Goal: Information Seeking & Learning: Learn about a topic

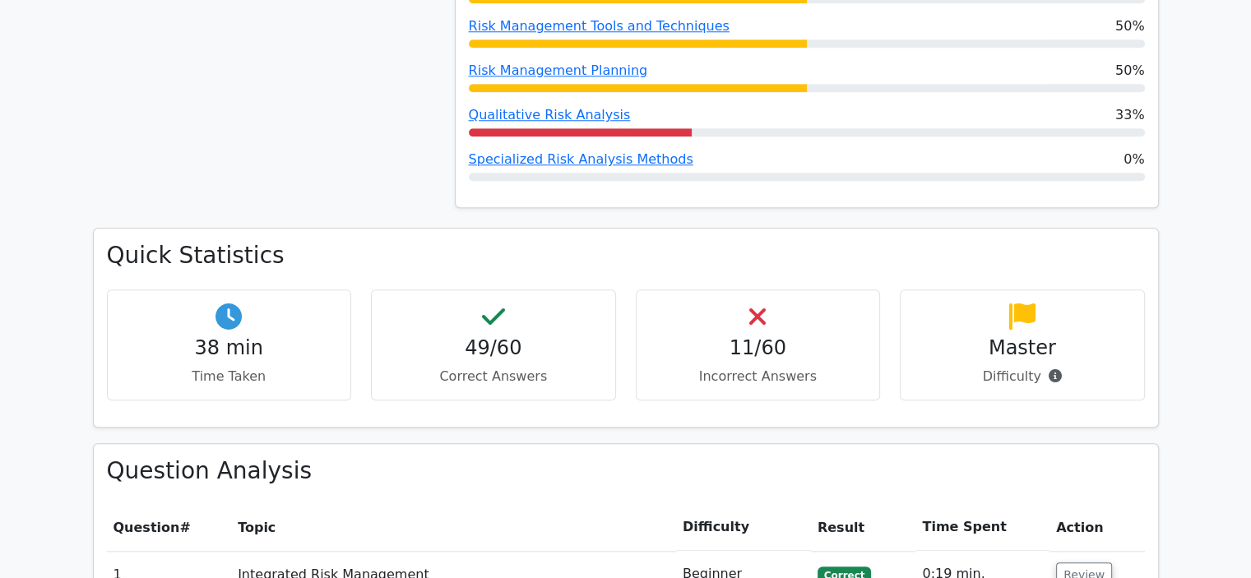
scroll to position [1974, 0]
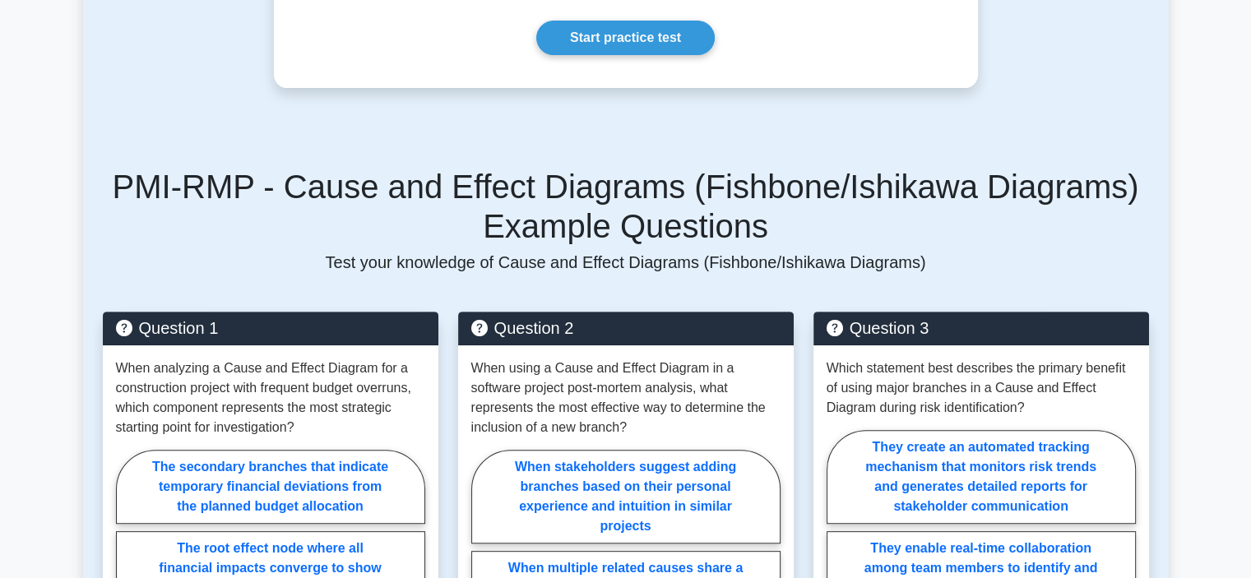
scroll to position [165, 0]
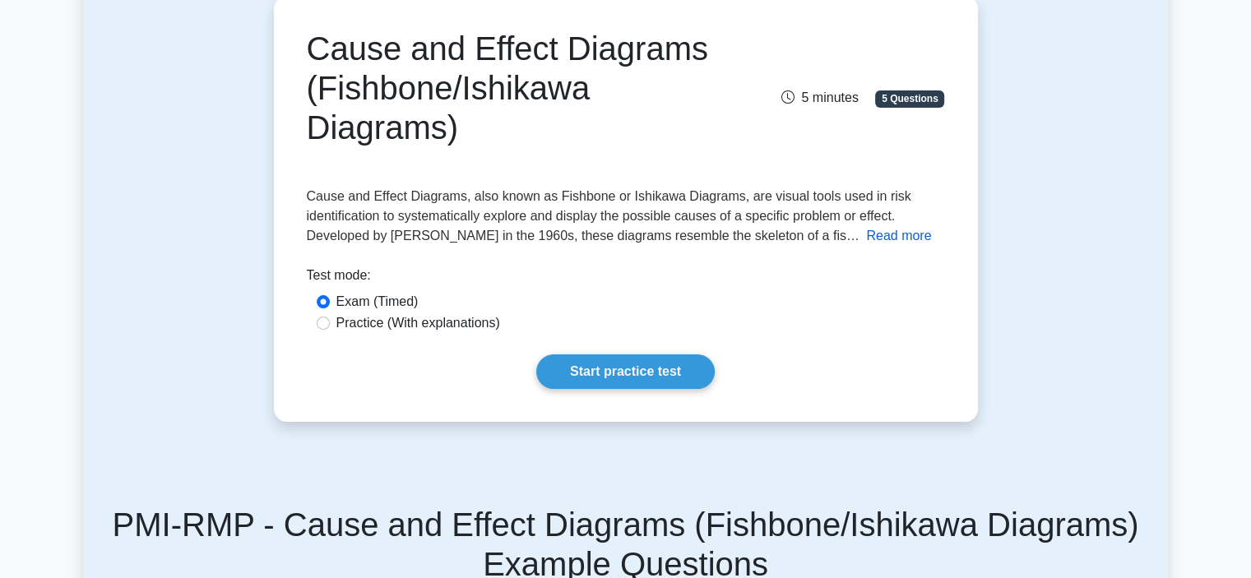
click at [888, 236] on button "Read more" at bounding box center [898, 236] width 65 height 20
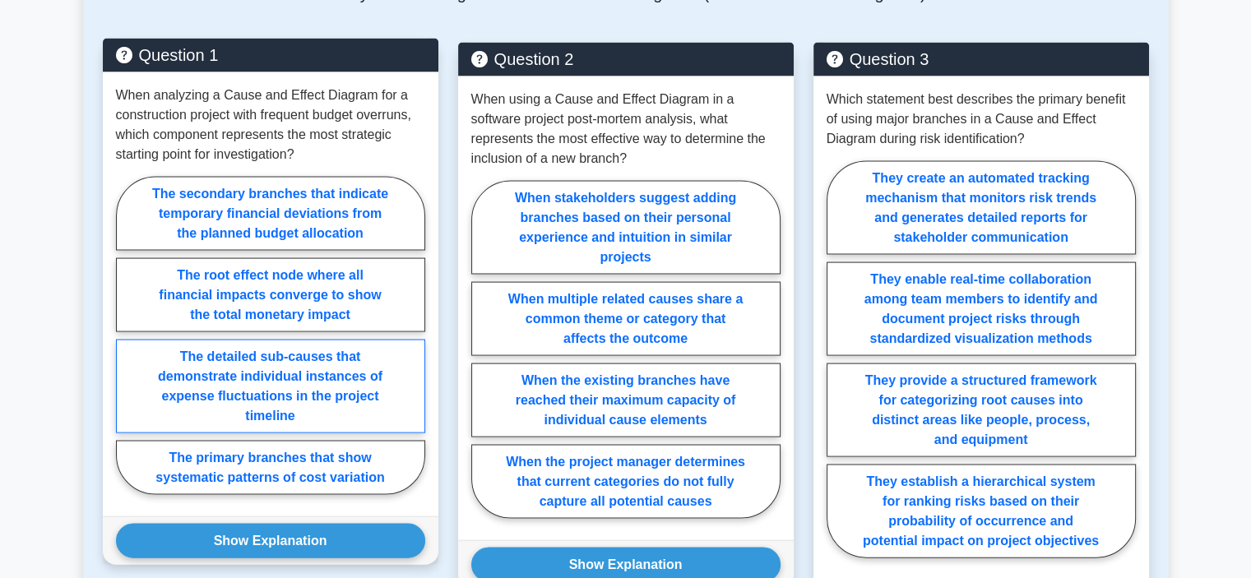
scroll to position [3455, 0]
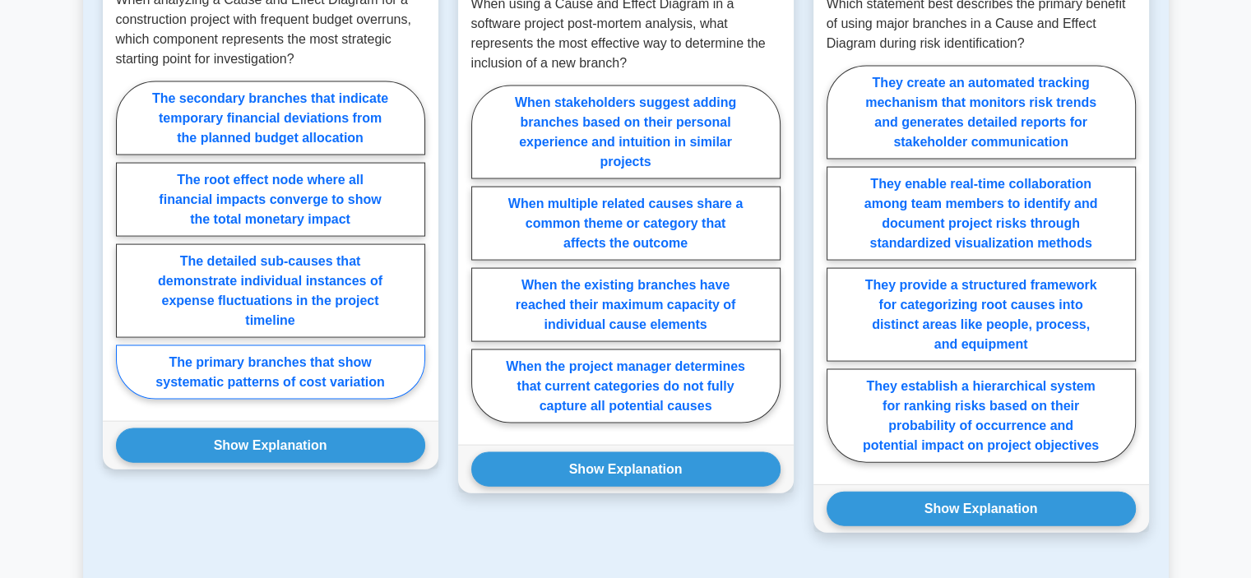
drag, startPoint x: 395, startPoint y: 341, endPoint x: 399, endPoint y: 358, distance: 17.0
click at [397, 346] on label "The primary branches that show systematic patterns of cost variation" at bounding box center [270, 373] width 309 height 54
click at [127, 251] on input "The primary branches that show systematic patterns of cost variation" at bounding box center [121, 245] width 11 height 11
radio input "true"
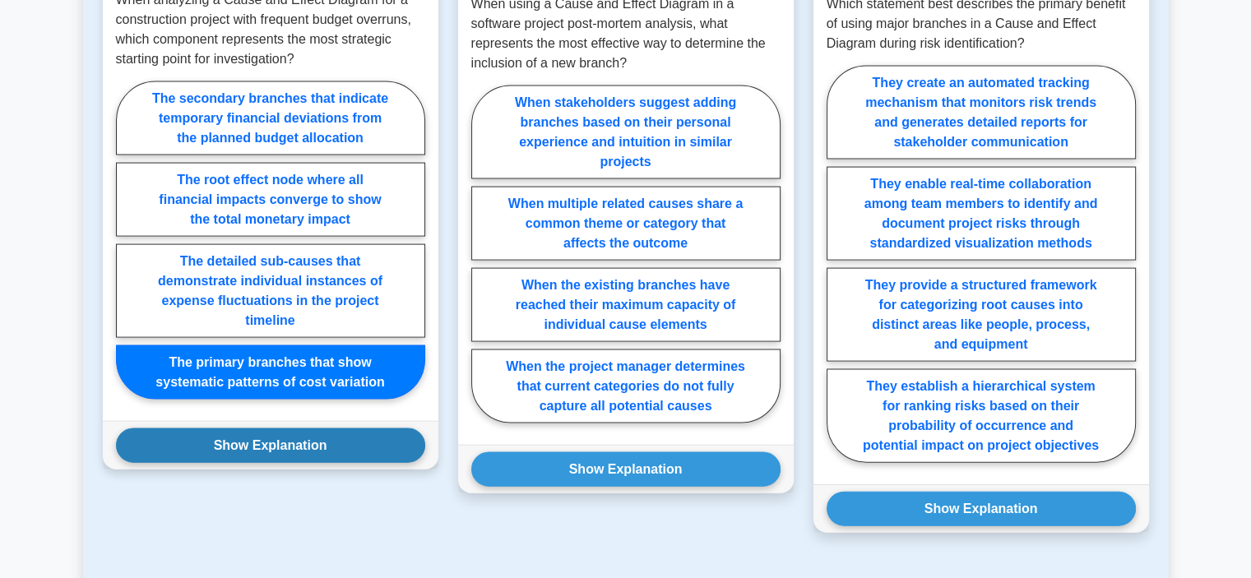
click at [375, 429] on button "Show Explanation" at bounding box center [270, 446] width 309 height 35
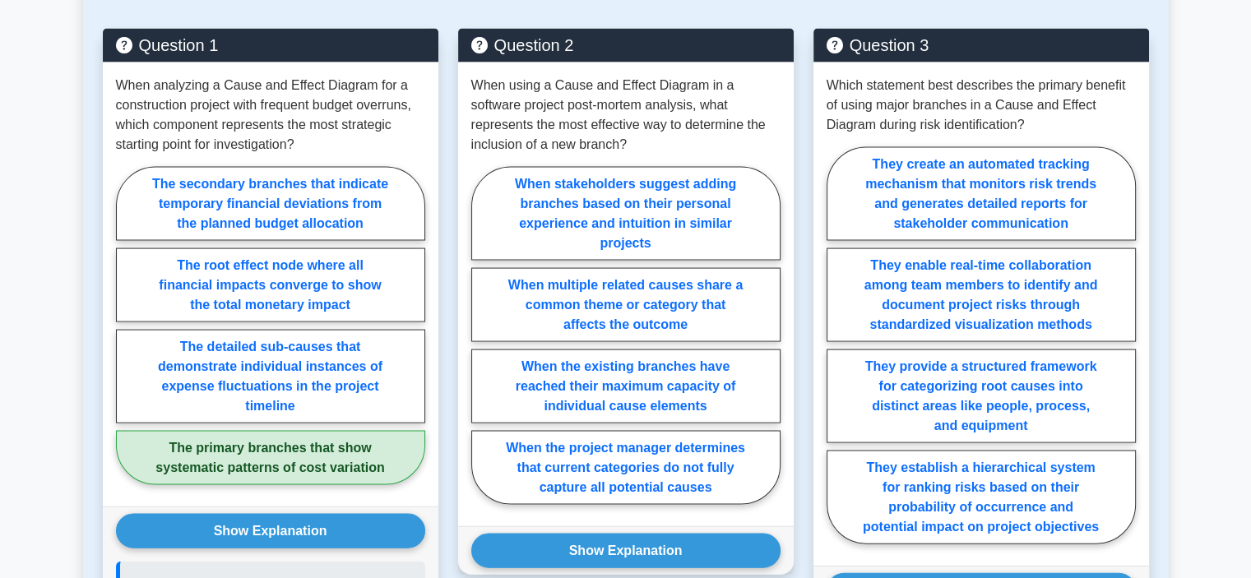
scroll to position [3373, 0]
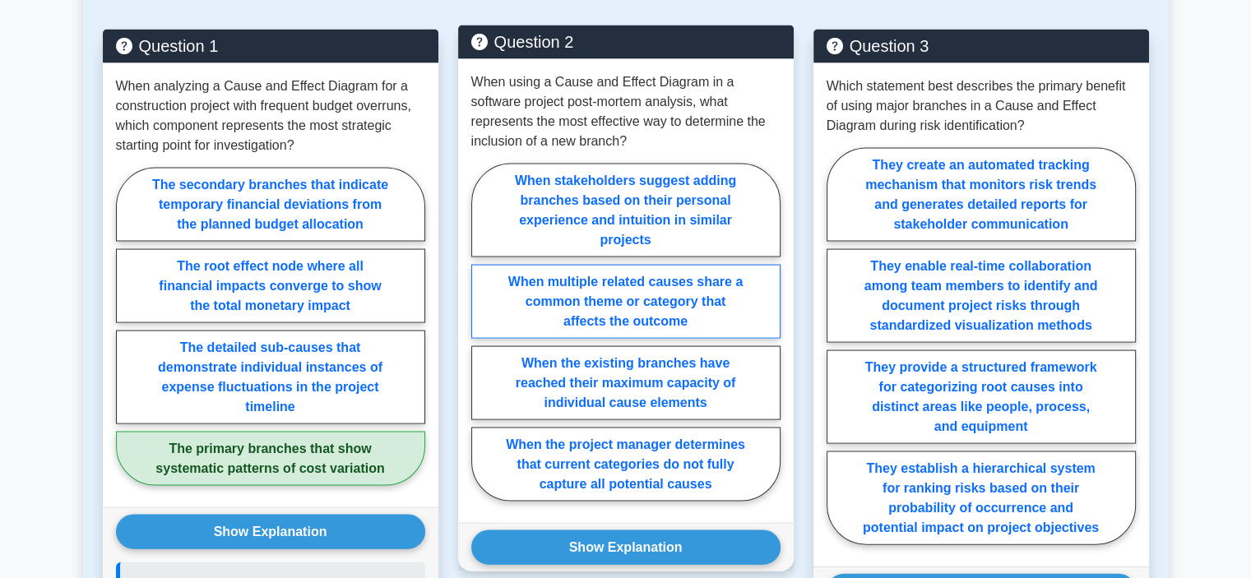
click at [744, 282] on label "When multiple related causes share a common theme or category that affects the …" at bounding box center [625, 302] width 309 height 74
click at [482, 332] on input "When multiple related causes share a common theme or category that affects the …" at bounding box center [476, 337] width 11 height 11
radio input "true"
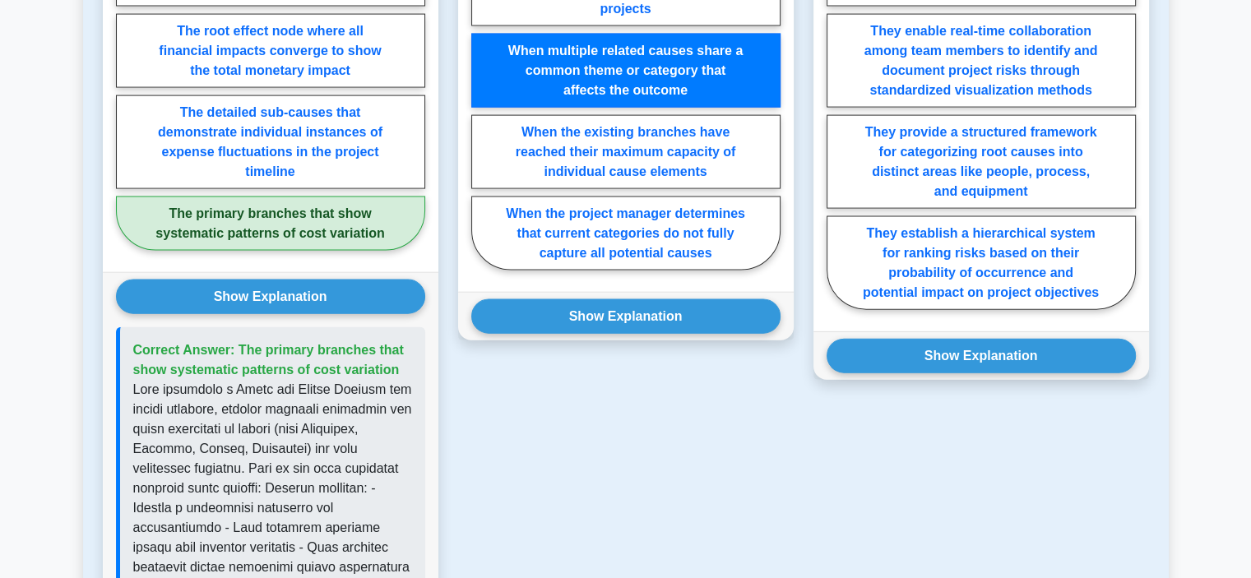
scroll to position [3620, 0]
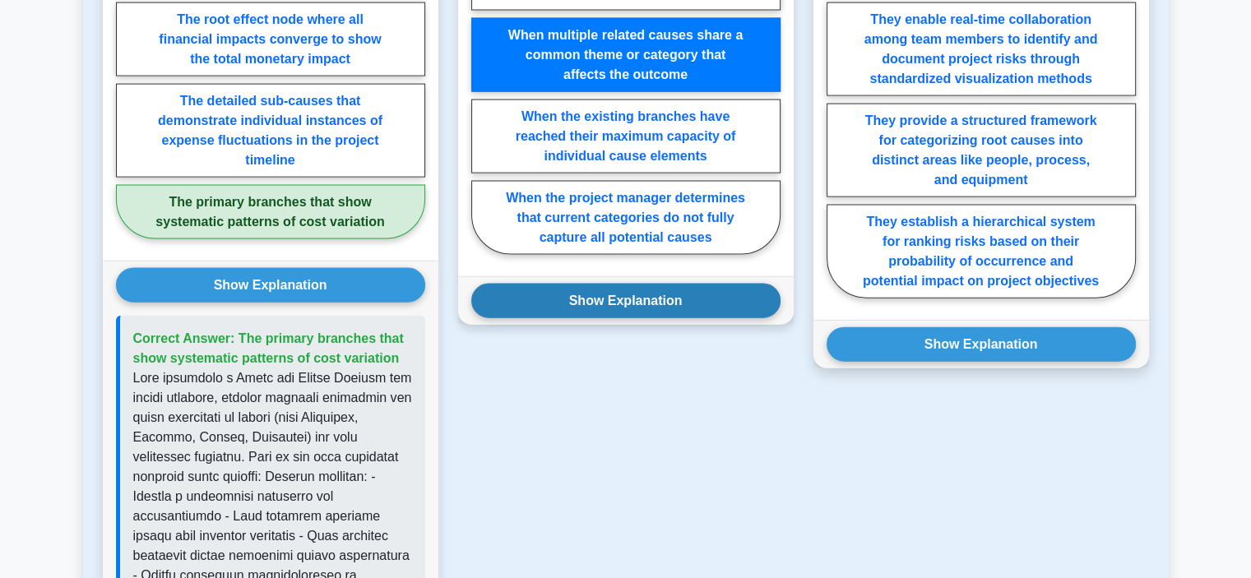
click at [721, 284] on button "Show Explanation" at bounding box center [625, 301] width 309 height 35
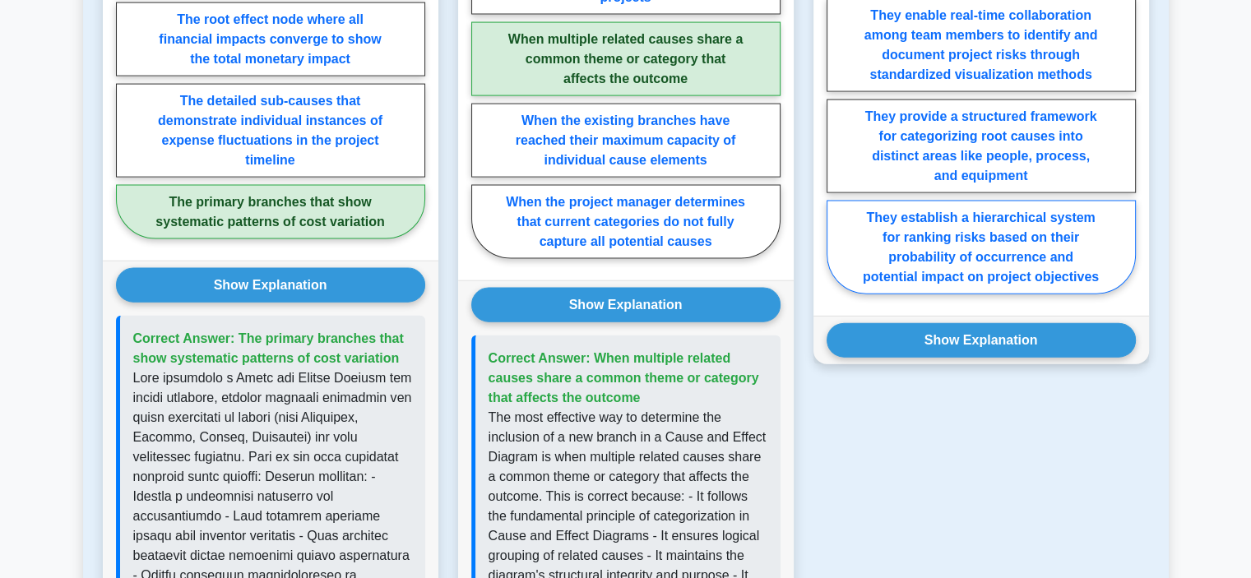
click at [1105, 222] on label "They establish a hierarchical system for ranking risks based on their probabili…" at bounding box center [981, 248] width 309 height 94
click at [837, 106] on input "They establish a hierarchical system for ranking risks based on their probabili…" at bounding box center [832, 100] width 11 height 11
radio input "true"
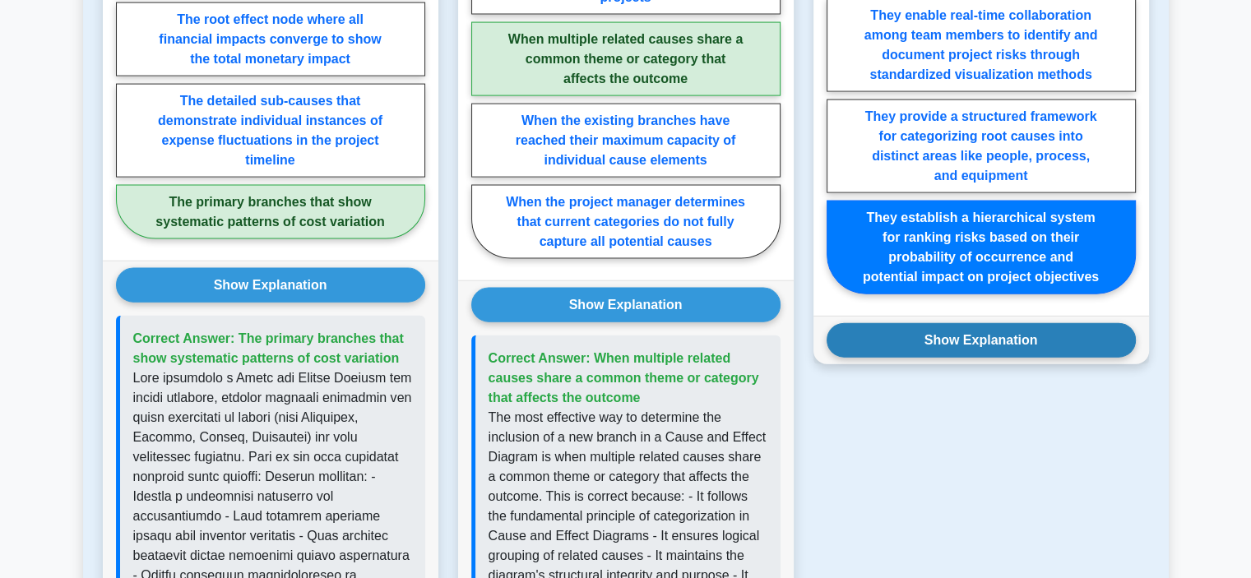
click at [1073, 323] on button "Show Explanation" at bounding box center [981, 340] width 309 height 35
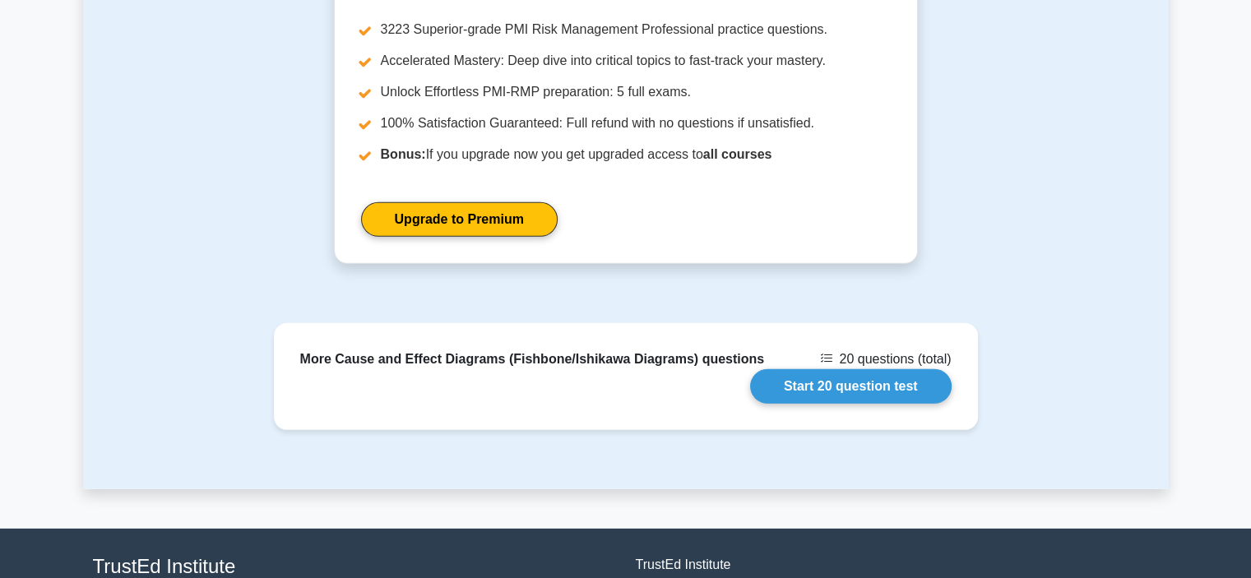
scroll to position [4830, 0]
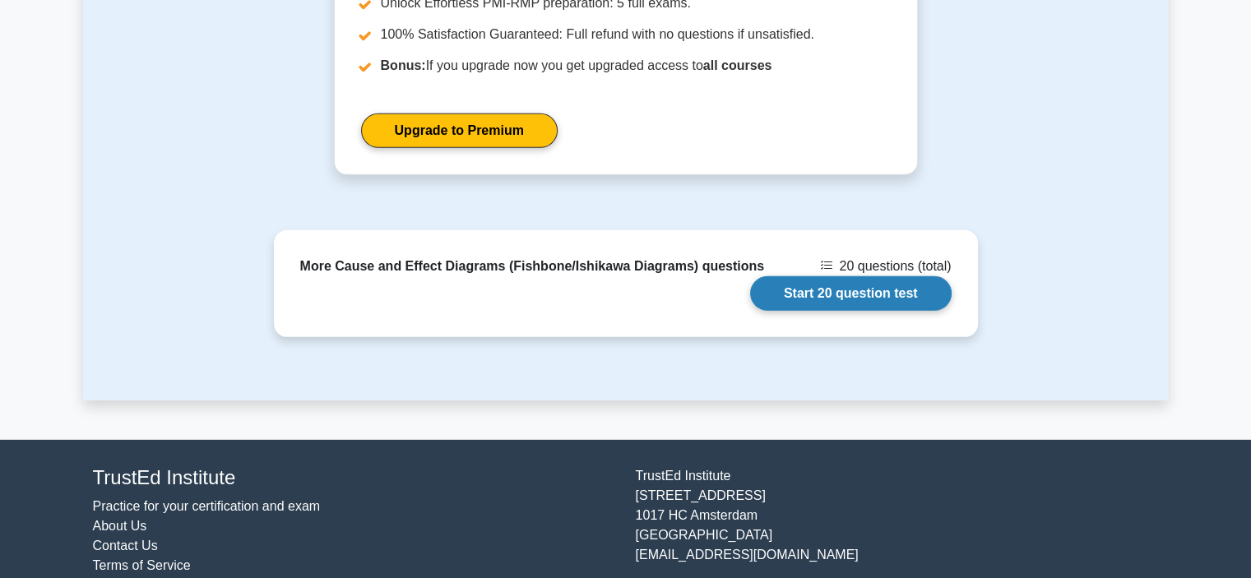
click at [874, 276] on link "Start 20 question test" at bounding box center [851, 293] width 202 height 35
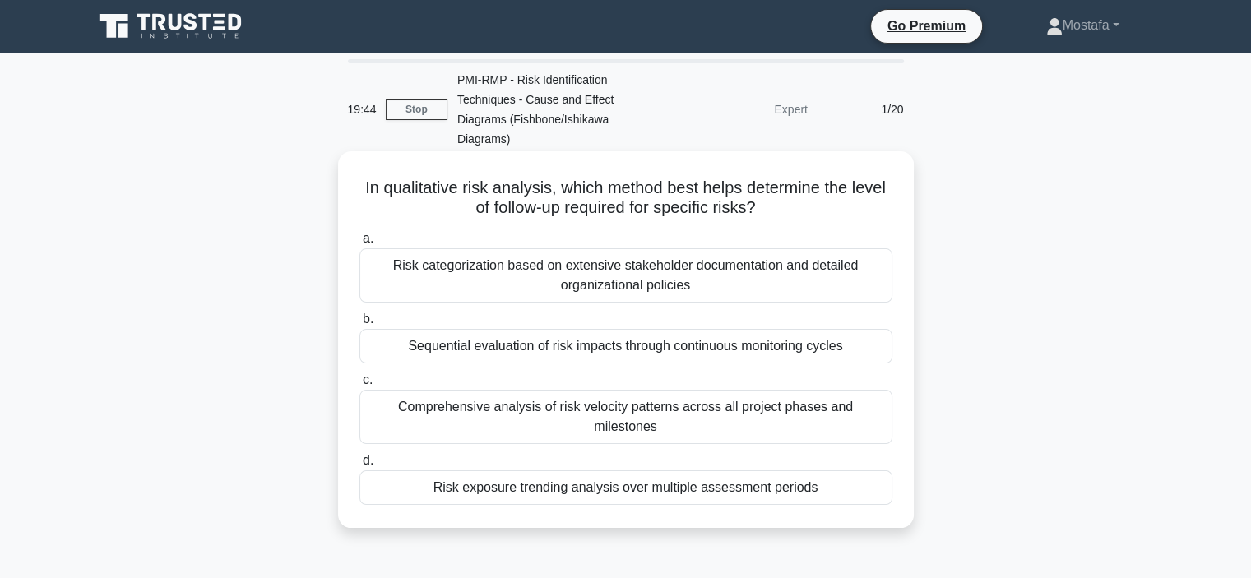
click at [864, 471] on div "Risk exposure trending analysis over multiple assessment periods" at bounding box center [626, 488] width 533 height 35
click at [360, 456] on input "d. Risk exposure trending analysis over multiple assessment periods" at bounding box center [360, 461] width 0 height 11
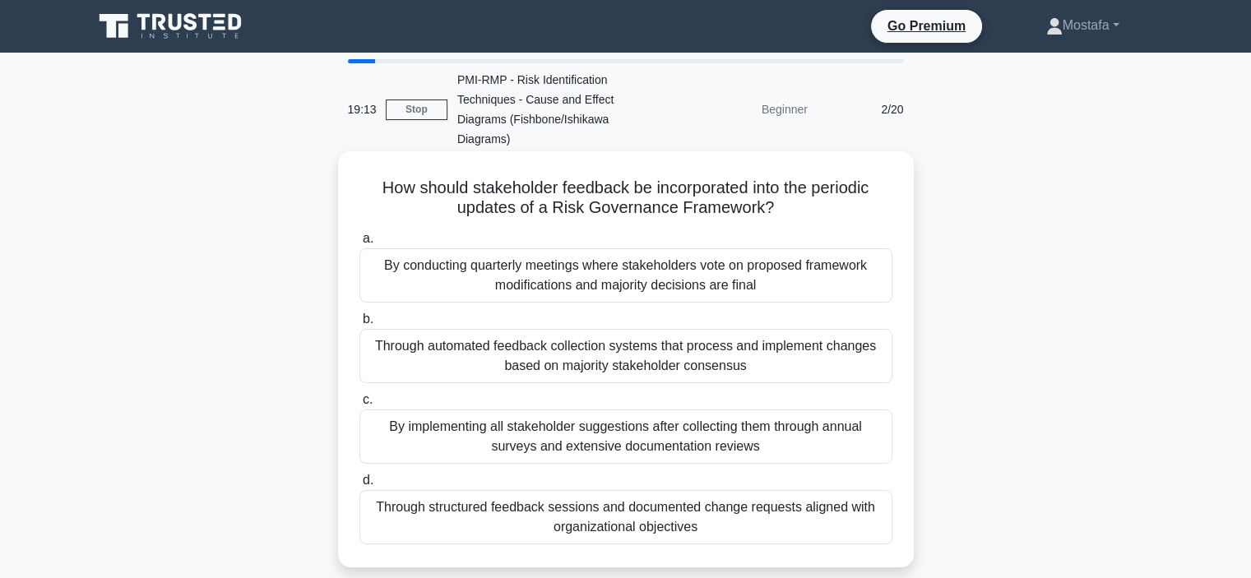
click at [838, 347] on div "Through automated feedback collection systems that process and implement change…" at bounding box center [626, 356] width 533 height 54
click at [360, 325] on input "b. Through automated feedback collection systems that process and implement cha…" at bounding box center [360, 319] width 0 height 11
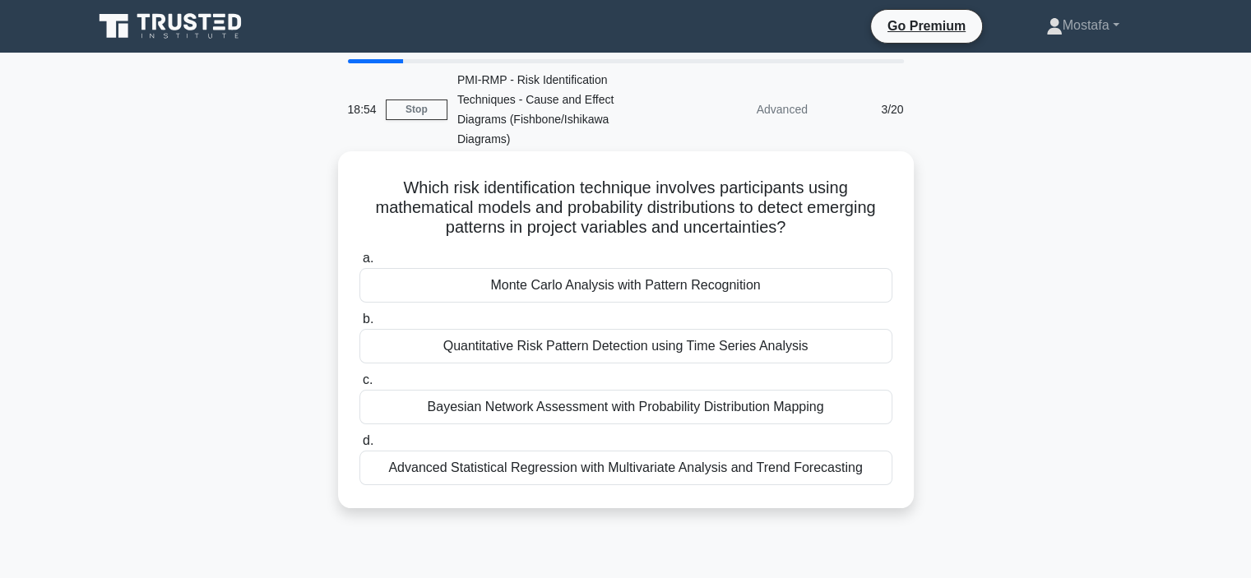
click at [858, 275] on div "Monte Carlo Analysis with Pattern Recognition" at bounding box center [626, 285] width 533 height 35
click at [360, 264] on input "a. Monte Carlo Analysis with Pattern Recognition" at bounding box center [360, 258] width 0 height 11
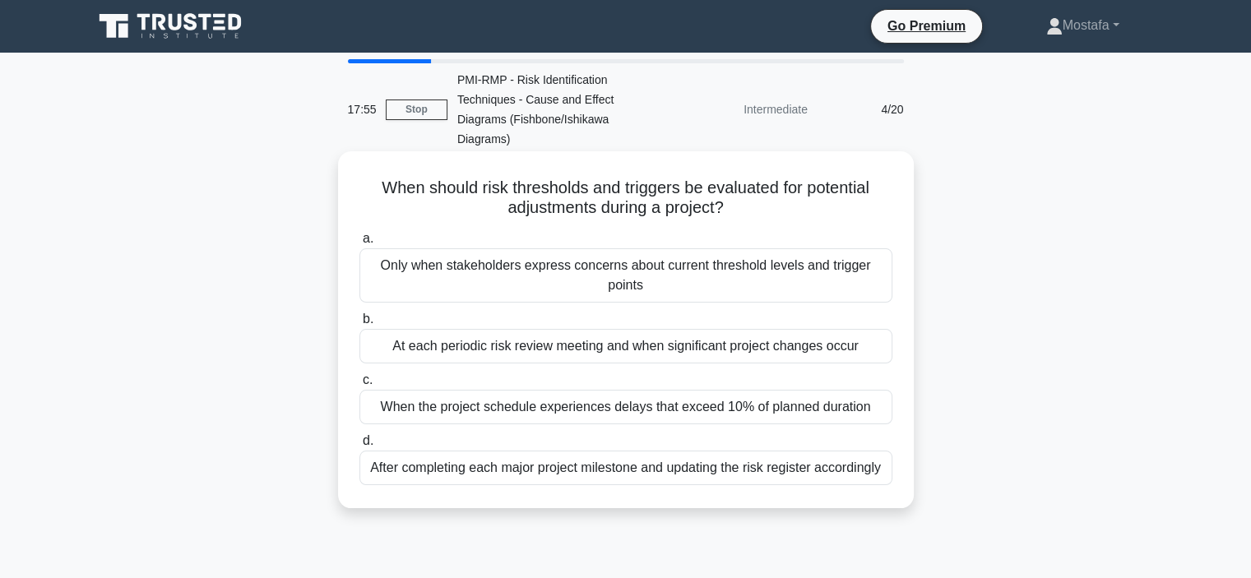
click at [878, 329] on div "At each periodic risk review meeting and when significant project changes occur" at bounding box center [626, 346] width 533 height 35
click at [360, 325] on input "b. At each periodic risk review meeting and when significant project changes oc…" at bounding box center [360, 319] width 0 height 11
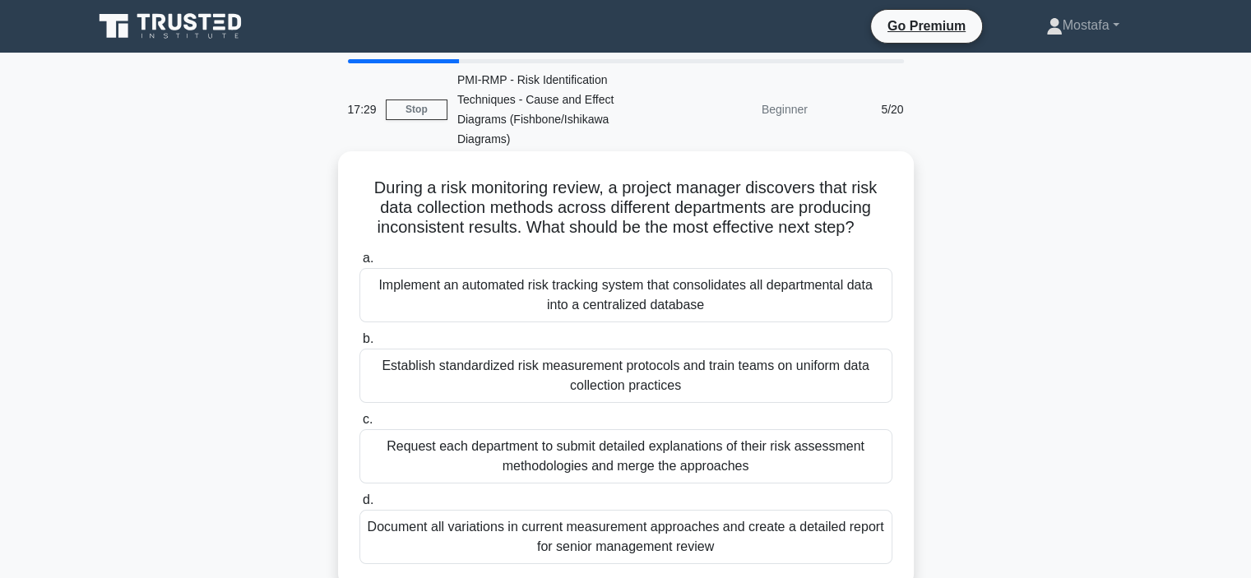
click at [875, 369] on div "Establish standardized risk measurement protocols and train teams on uniform da…" at bounding box center [626, 376] width 533 height 54
click at [360, 345] on input "b. Establish standardized risk measurement protocols and train teams on uniform…" at bounding box center [360, 339] width 0 height 11
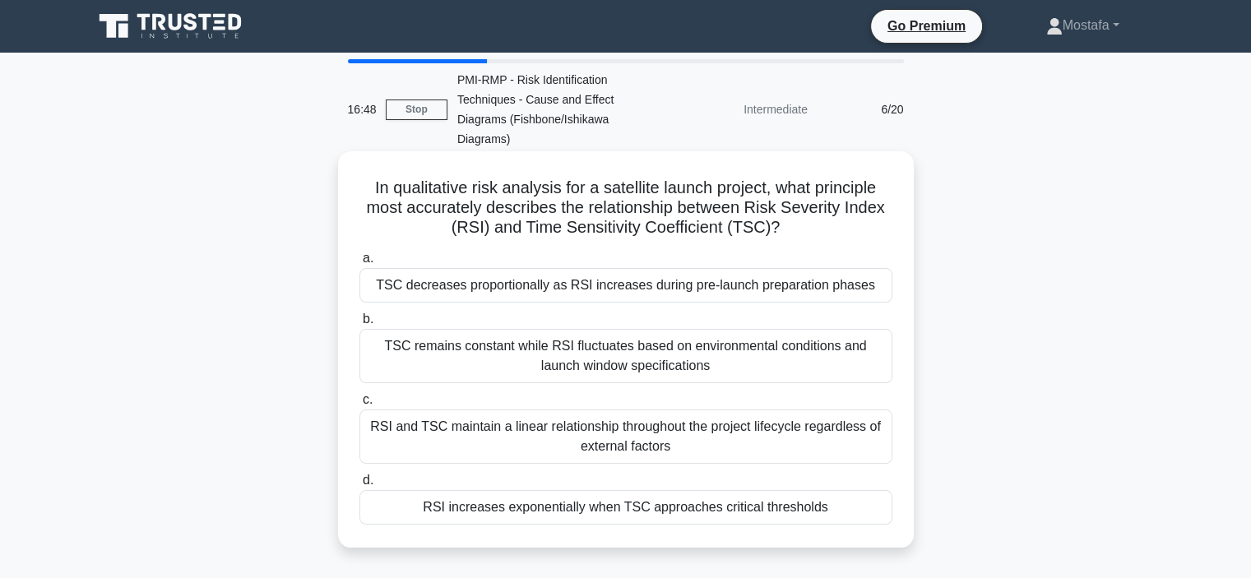
click at [878, 490] on div "RSI increases exponentially when TSC approaches critical thresholds" at bounding box center [626, 507] width 533 height 35
click at [360, 486] on input "d. RSI increases exponentially when TSC approaches critical thresholds" at bounding box center [360, 481] width 0 height 11
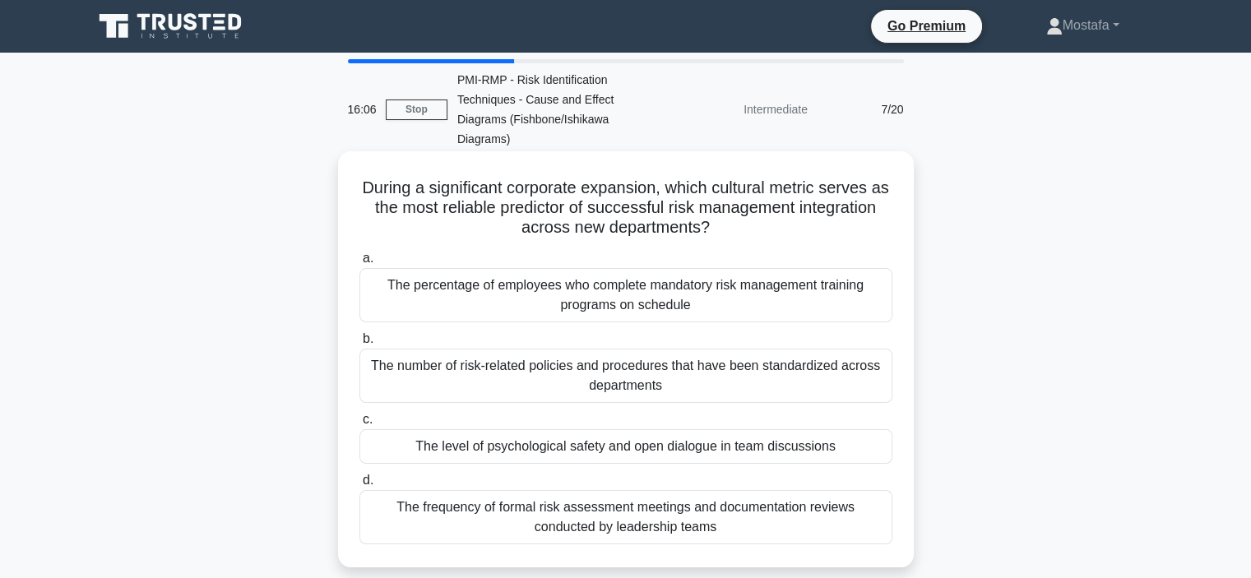
click at [875, 432] on div "The level of psychological safety and open dialogue in team discussions" at bounding box center [626, 446] width 533 height 35
click at [360, 425] on input "c. The level of psychological safety and open dialogue in team discussions" at bounding box center [360, 420] width 0 height 11
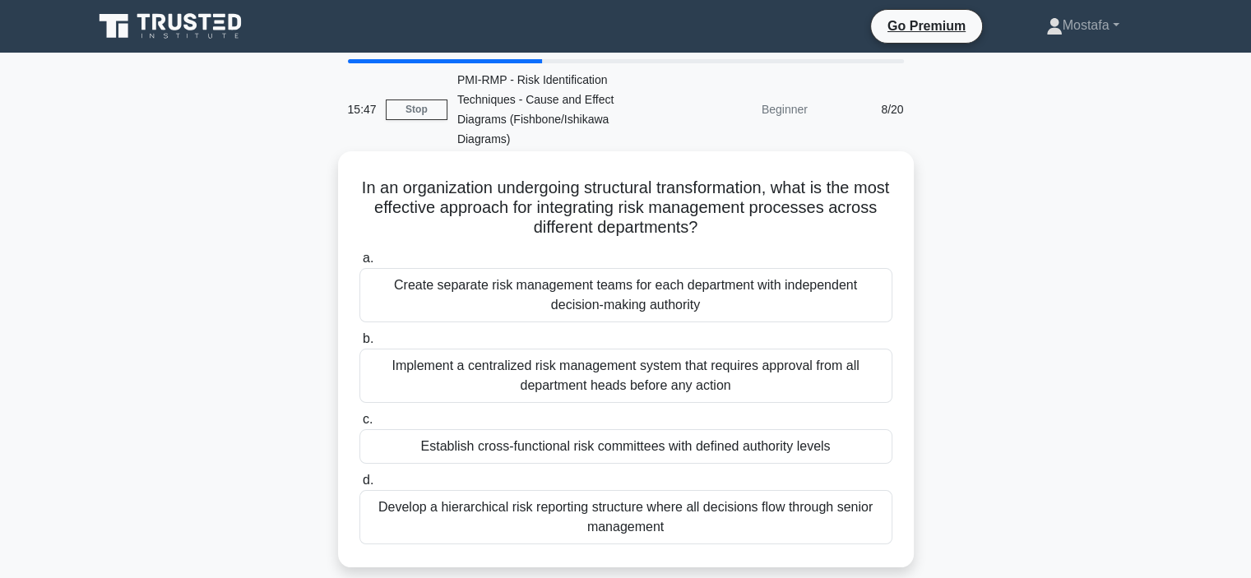
click at [879, 429] on div "Establish cross-functional risk committees with defined authority levels" at bounding box center [626, 446] width 533 height 35
click at [360, 424] on input "c. Establish cross-functional risk committees with defined authority levels" at bounding box center [360, 420] width 0 height 11
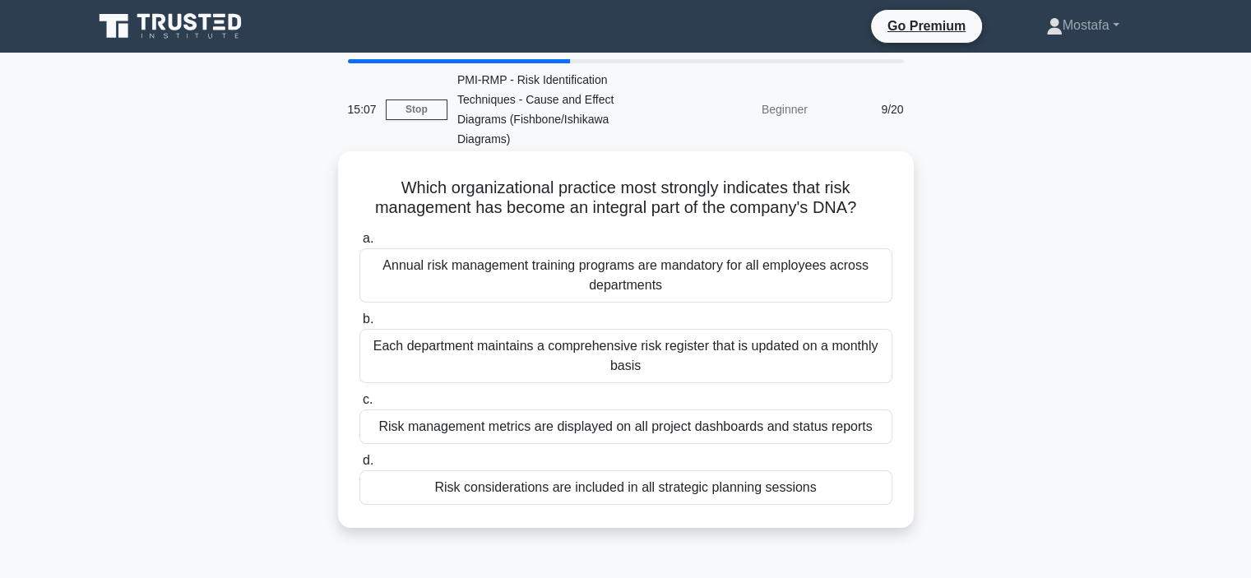
click at [884, 410] on div "Risk management metrics are displayed on all project dashboards and status repo…" at bounding box center [626, 427] width 533 height 35
click at [360, 406] on input "c. Risk management metrics are displayed on all project dashboards and status r…" at bounding box center [360, 400] width 0 height 11
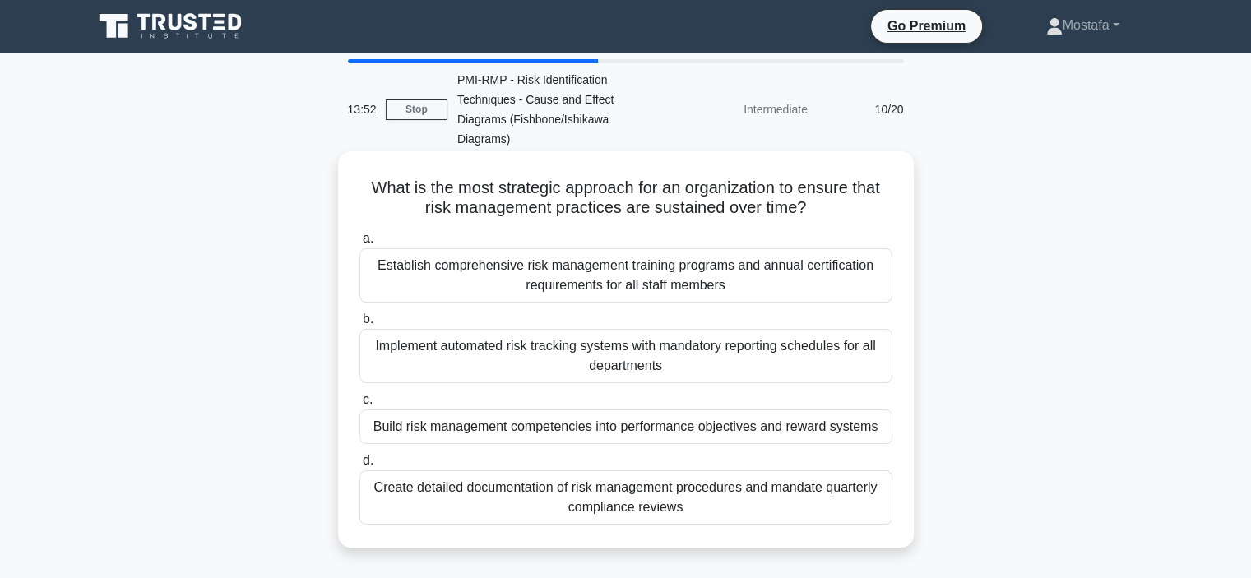
click at [884, 411] on div "Build risk management competencies into performance objectives and reward syste…" at bounding box center [626, 427] width 533 height 35
click at [360, 406] on input "c. Build risk management competencies into performance objectives and reward sy…" at bounding box center [360, 400] width 0 height 11
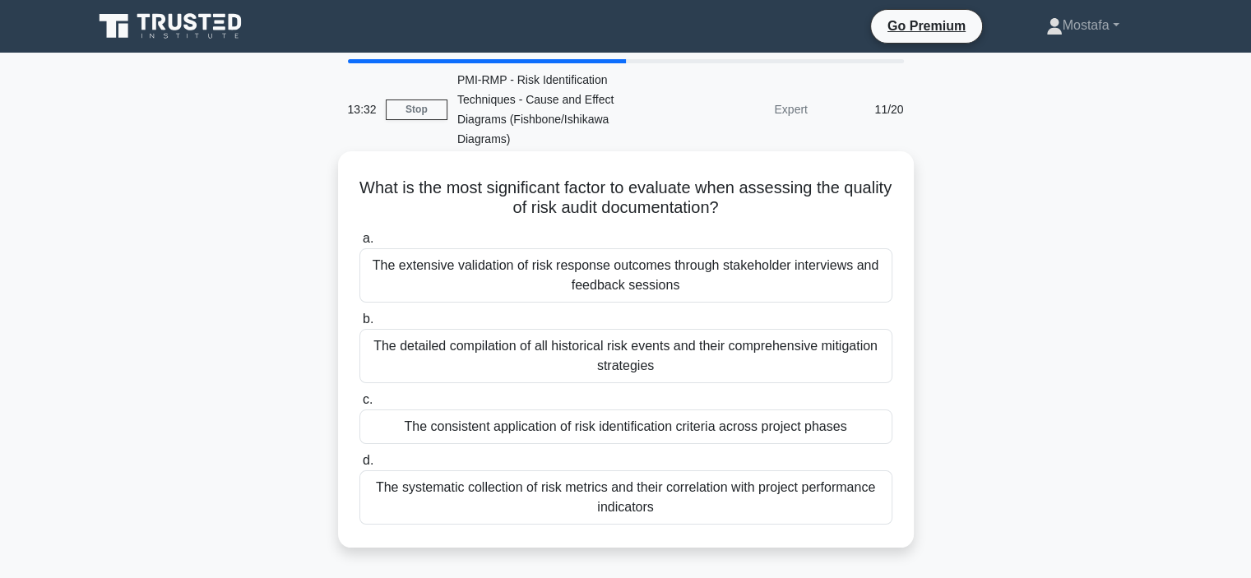
click at [865, 415] on div "The consistent application of risk identification criteria across project phases" at bounding box center [626, 427] width 533 height 35
click at [360, 406] on input "c. The consistent application of risk identification criteria across project ph…" at bounding box center [360, 400] width 0 height 11
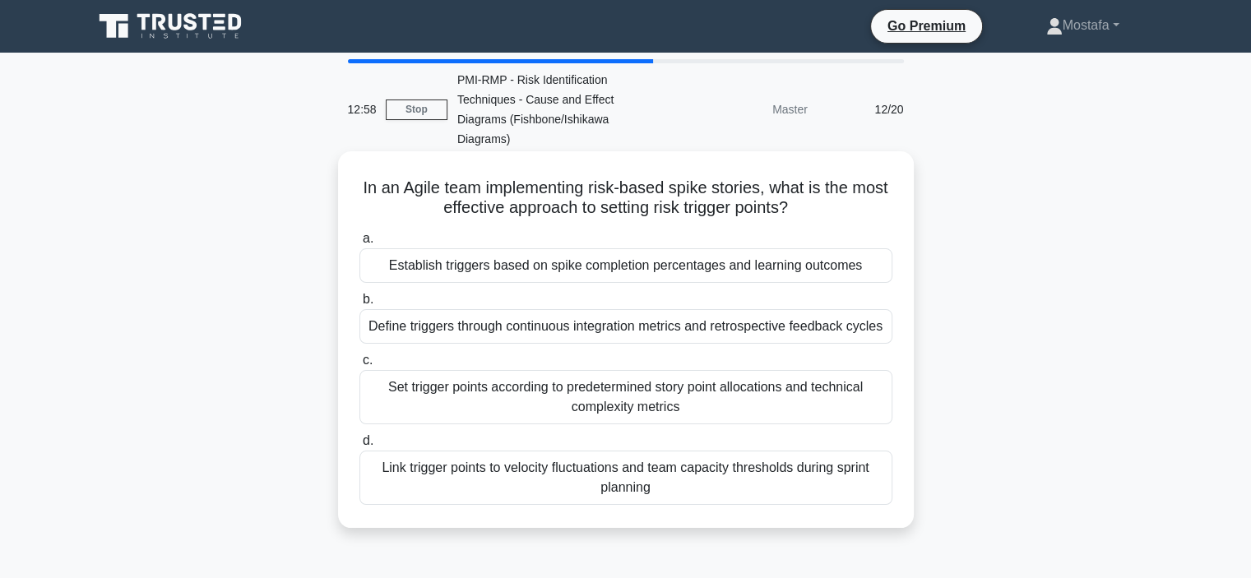
click at [862, 466] on div "Link trigger points to velocity fluctuations and team capacity thresholds durin…" at bounding box center [626, 478] width 533 height 54
click at [360, 447] on input "d. Link trigger points to velocity fluctuations and team capacity thresholds du…" at bounding box center [360, 441] width 0 height 11
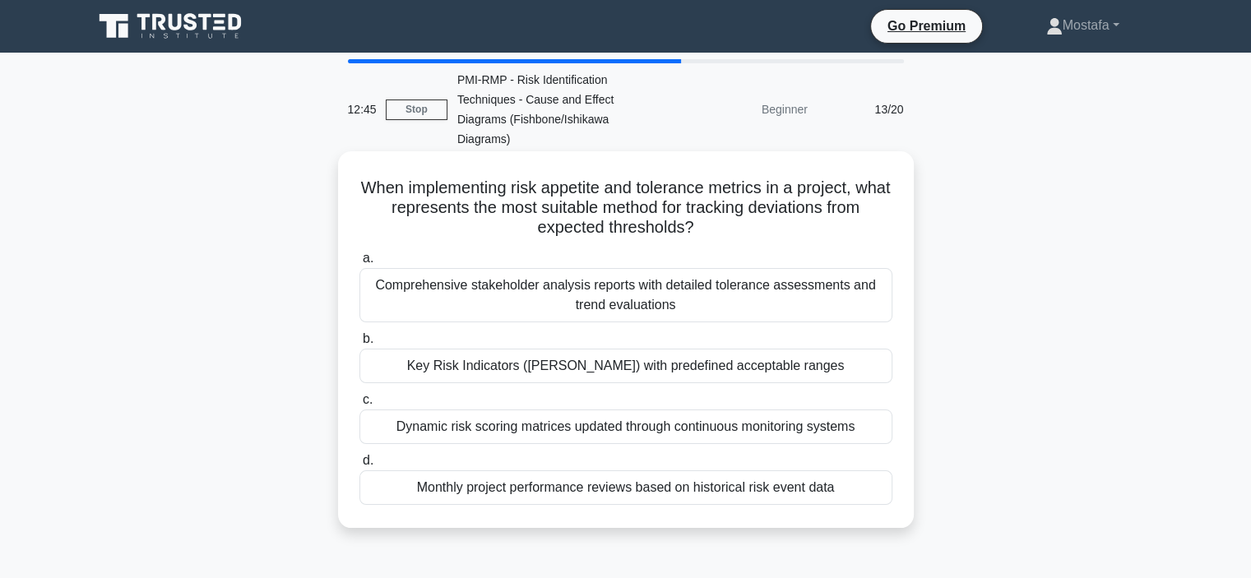
click at [872, 349] on div "Key Risk Indicators (KRIs) with predefined acceptable ranges" at bounding box center [626, 366] width 533 height 35
click at [360, 345] on input "b. Key Risk Indicators (KRIs) with predefined acceptable ranges" at bounding box center [360, 339] width 0 height 11
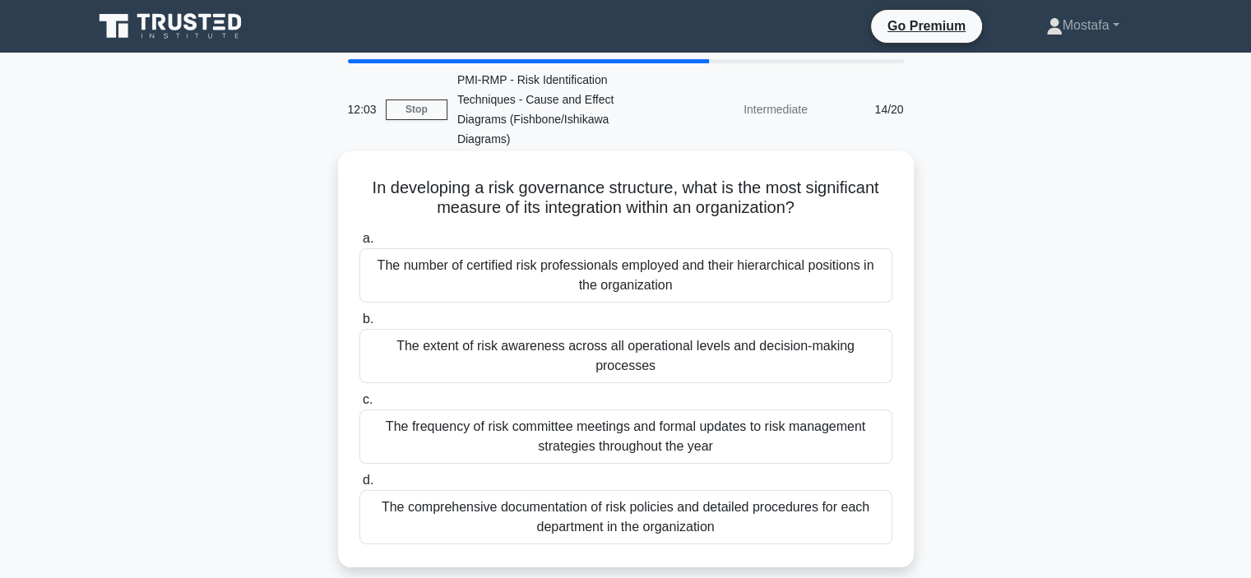
click at [875, 336] on div "The extent of risk awareness across all operational levels and decision-making …" at bounding box center [626, 356] width 533 height 54
click at [360, 325] on input "b. The extent of risk awareness across all operational levels and decision-maki…" at bounding box center [360, 319] width 0 height 11
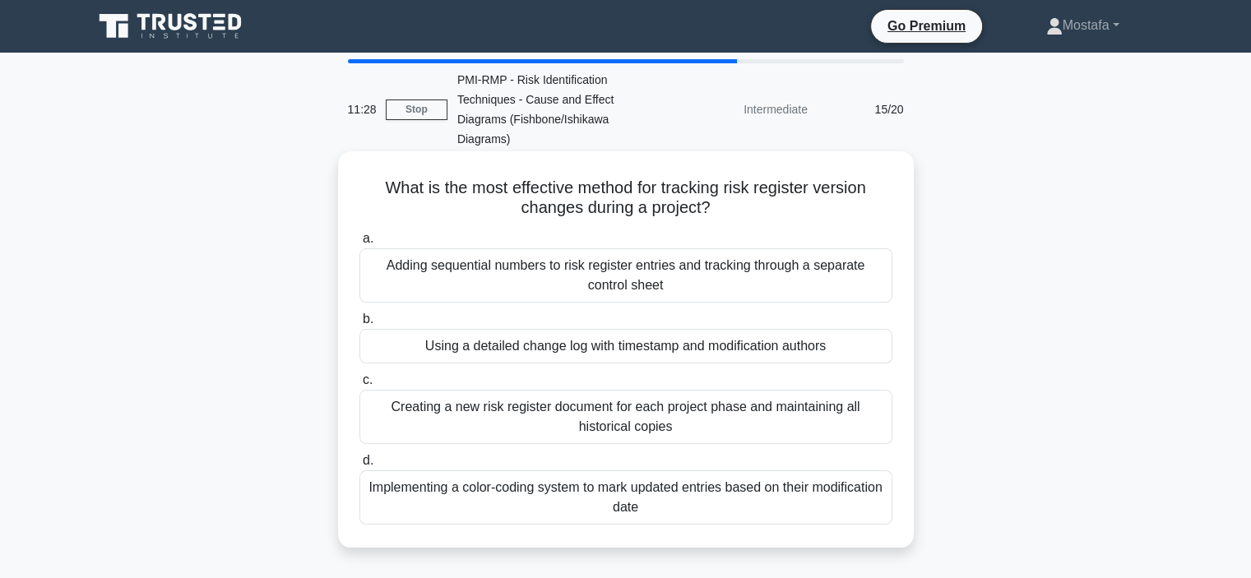
click at [876, 478] on div "Implementing a color-coding system to mark updated entries based on their modif…" at bounding box center [626, 498] width 533 height 54
click at [360, 466] on input "d. Implementing a color-coding system to mark updated entries based on their mo…" at bounding box center [360, 461] width 0 height 11
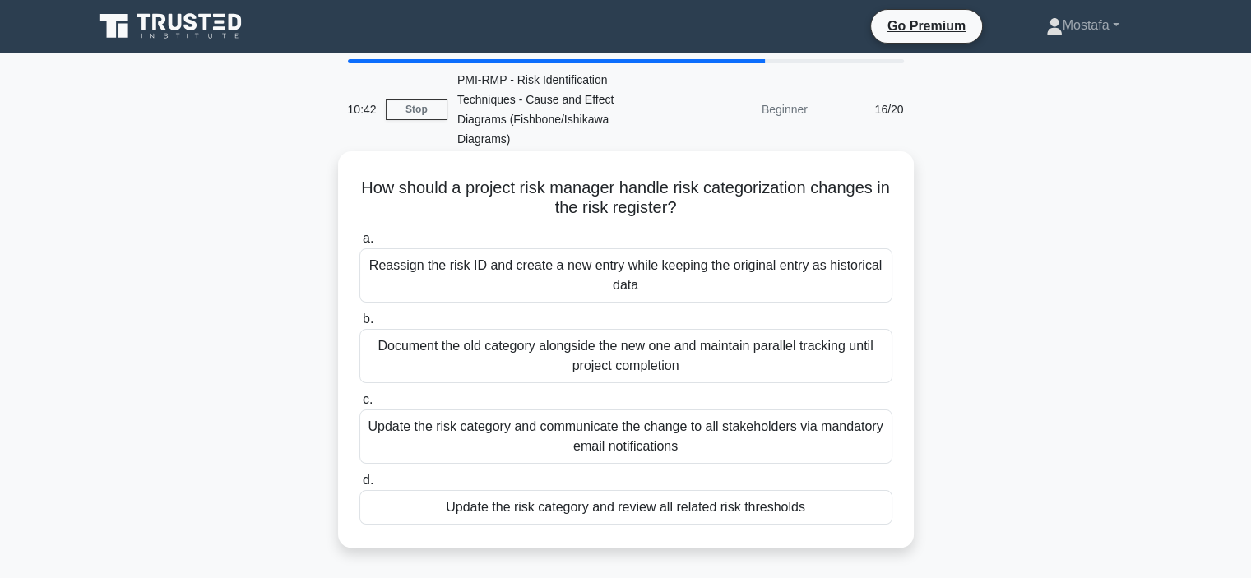
click at [851, 491] on div "Update the risk category and review all related risk thresholds" at bounding box center [626, 507] width 533 height 35
click at [360, 486] on input "d. Update the risk category and review all related risk thresholds" at bounding box center [360, 481] width 0 height 11
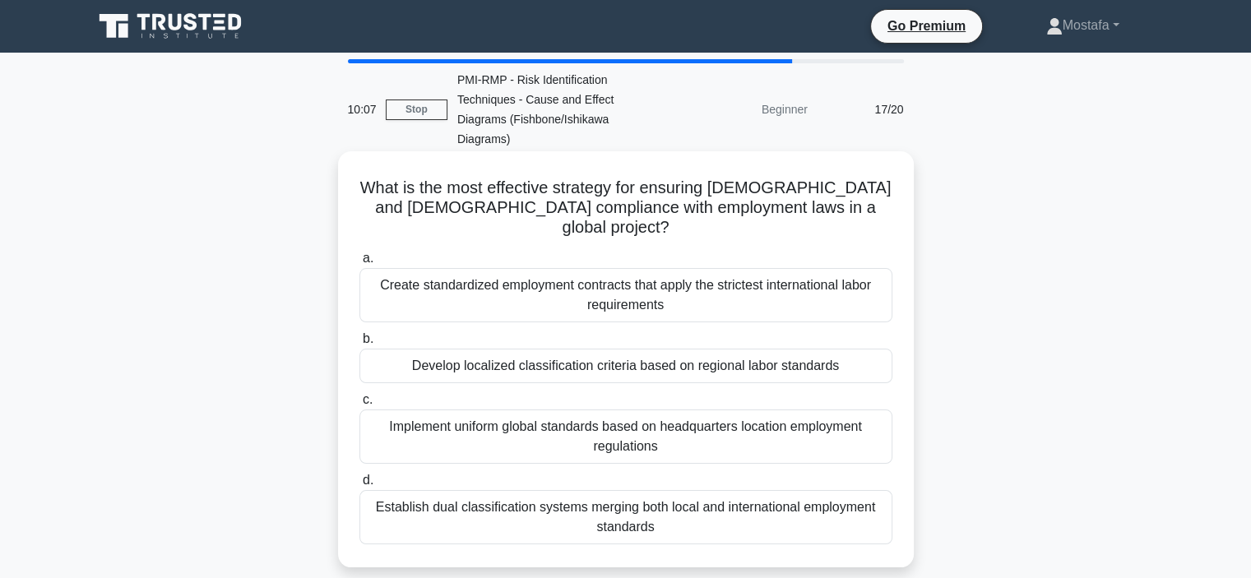
click at [846, 268] on div "Create standardized employment contracts that apply the strictest international…" at bounding box center [626, 295] width 533 height 54
click at [360, 256] on input "a. Create standardized employment contracts that apply the strictest internatio…" at bounding box center [360, 258] width 0 height 11
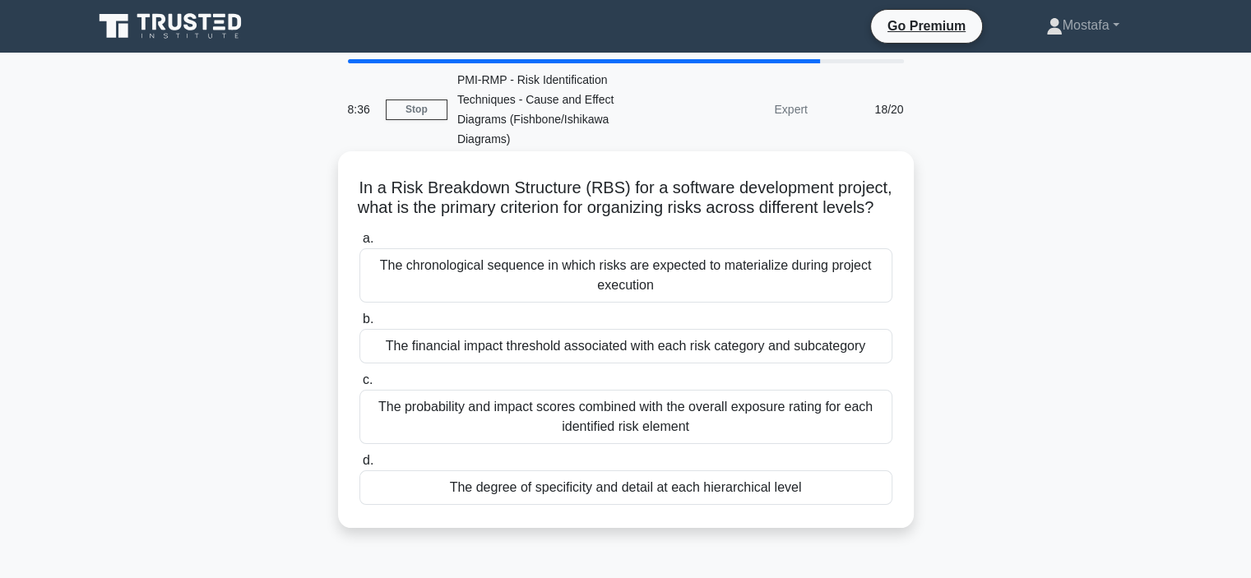
click at [842, 493] on div "The degree of specificity and detail at each hierarchical level" at bounding box center [626, 488] width 533 height 35
click at [360, 466] on input "d. The degree of specificity and detail at each hierarchical level" at bounding box center [360, 461] width 0 height 11
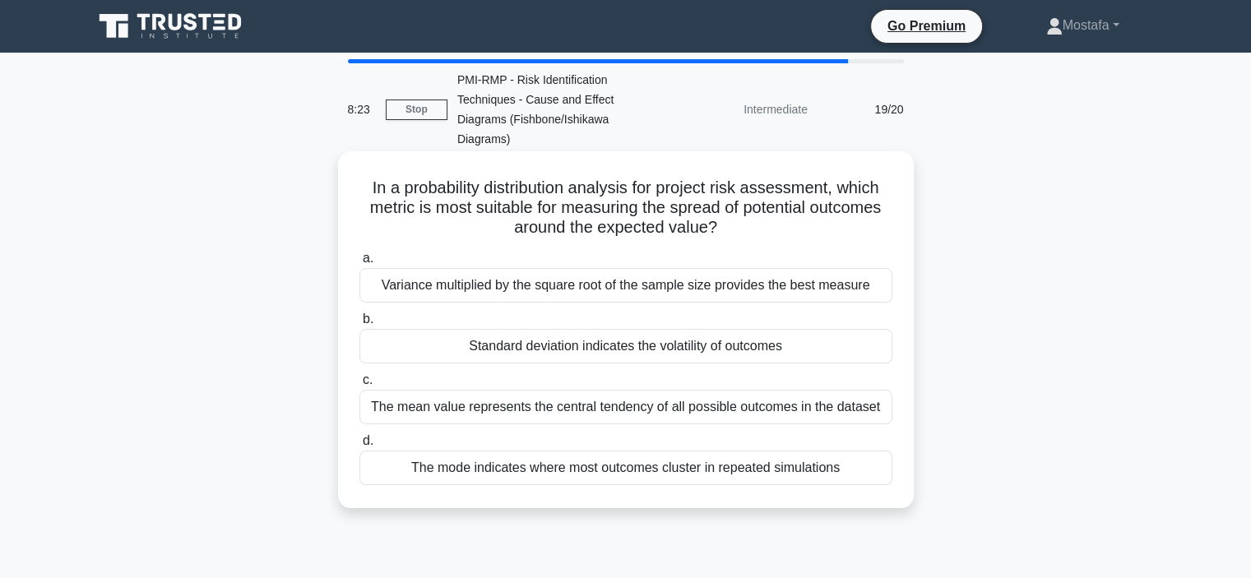
click at [838, 332] on div "Standard deviation indicates the volatility of outcomes" at bounding box center [626, 346] width 533 height 35
click at [360, 325] on input "b. Standard deviation indicates the volatility of outcomes" at bounding box center [360, 319] width 0 height 11
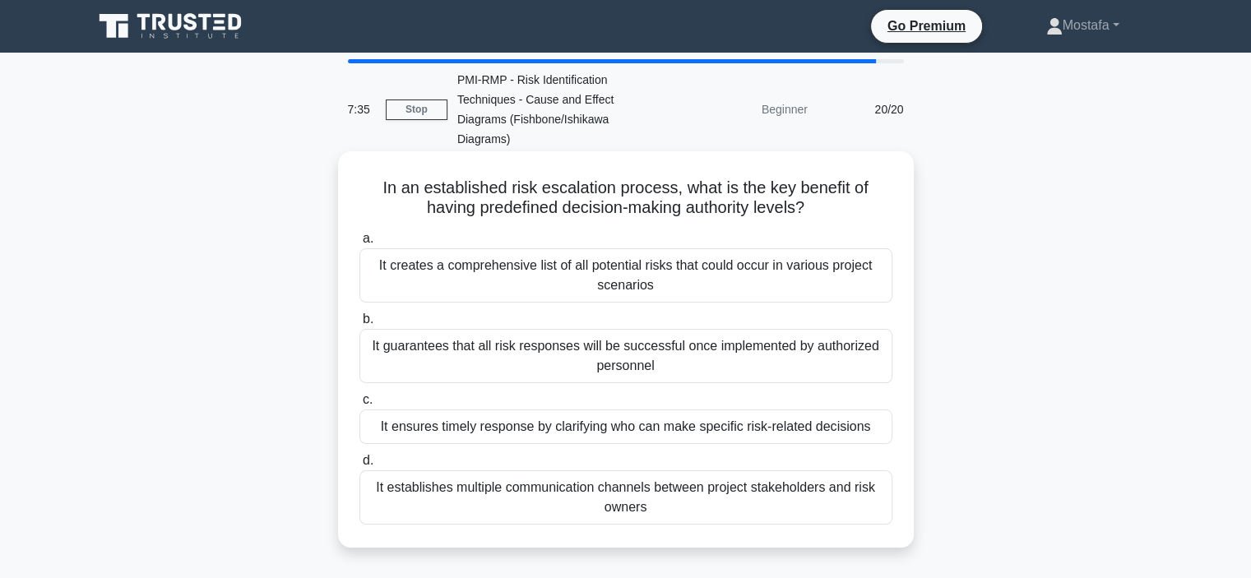
click at [882, 410] on div "It ensures timely response by clarifying who can make specific risk-related dec…" at bounding box center [626, 427] width 533 height 35
click at [360, 406] on input "c. It ensures timely response by clarifying who can make specific risk-related …" at bounding box center [360, 400] width 0 height 11
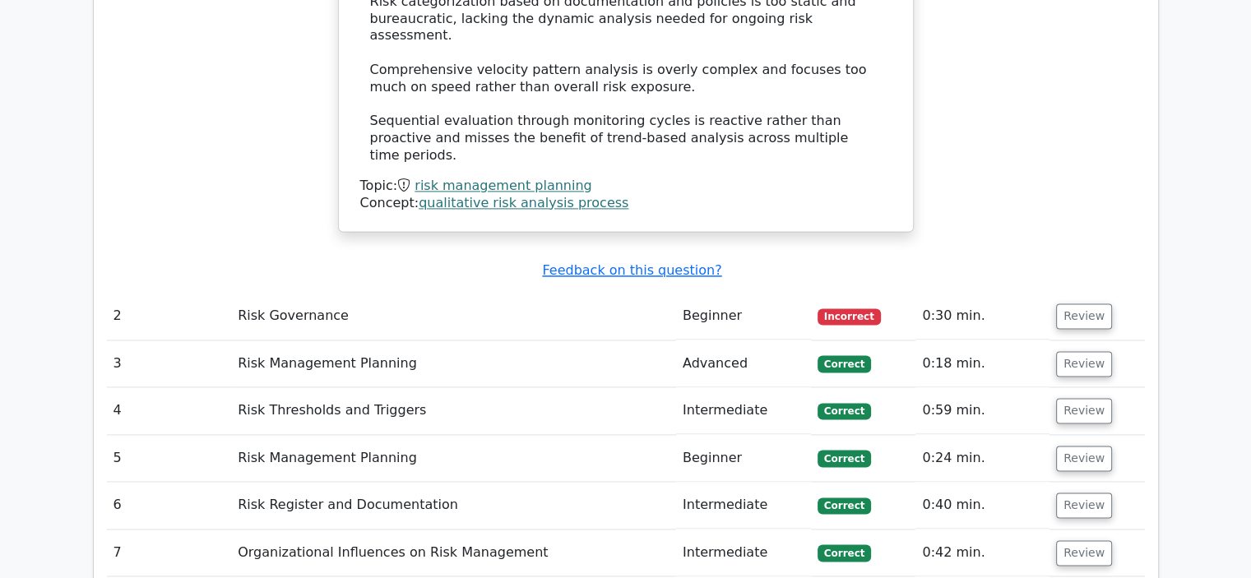
scroll to position [2303, 0]
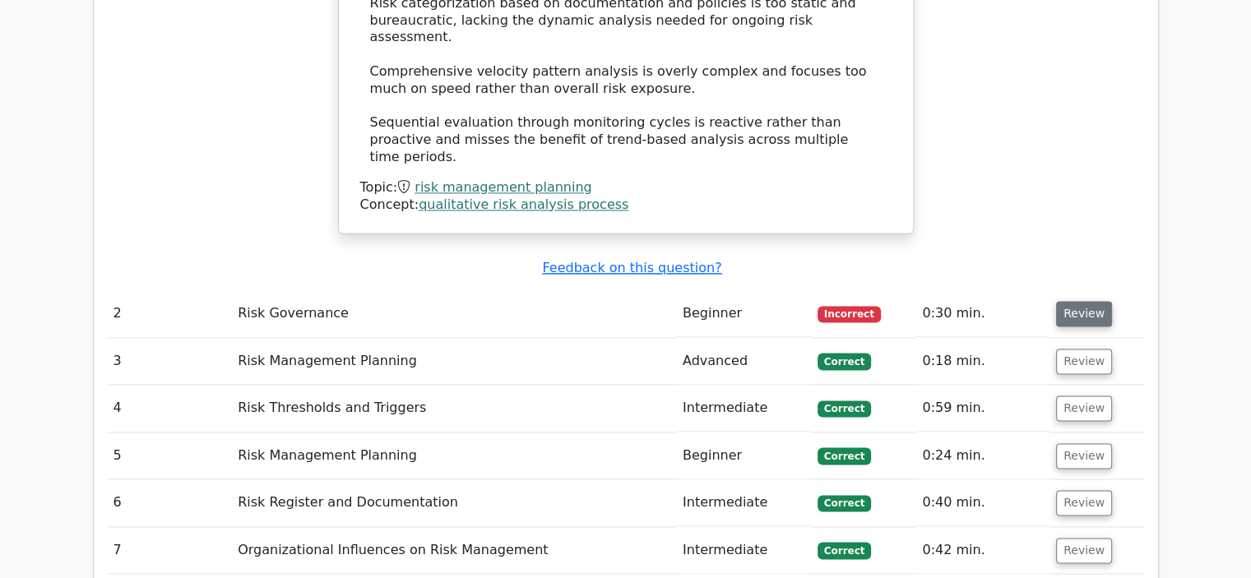
click at [1071, 301] on button "Review" at bounding box center [1084, 314] width 56 height 26
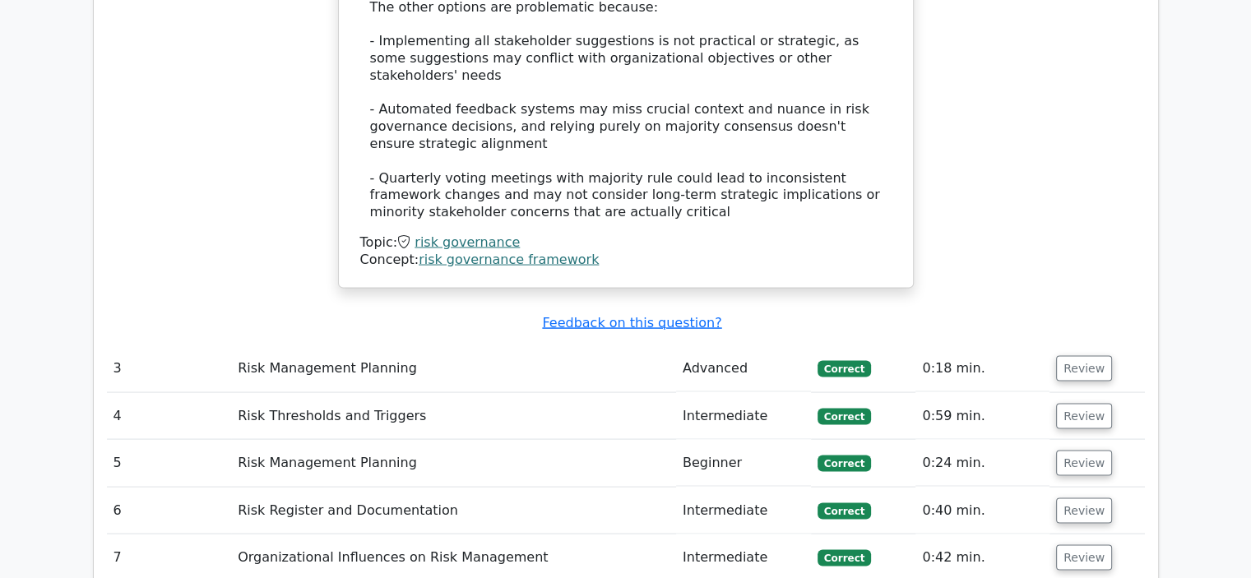
scroll to position [3537, 0]
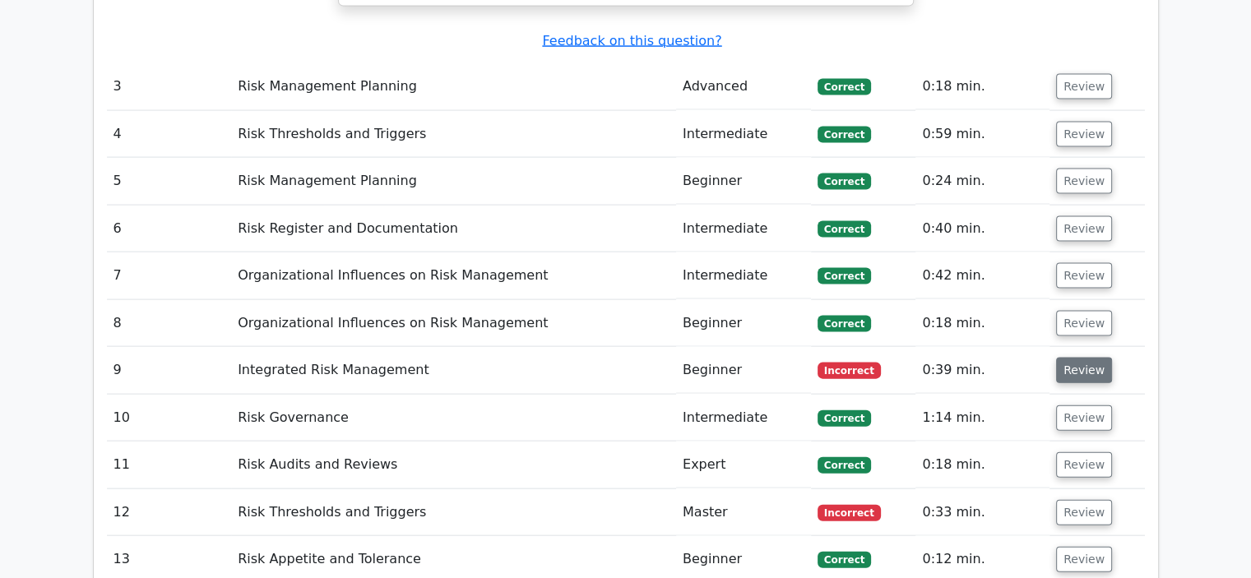
click at [1079, 358] on button "Review" at bounding box center [1084, 371] width 56 height 26
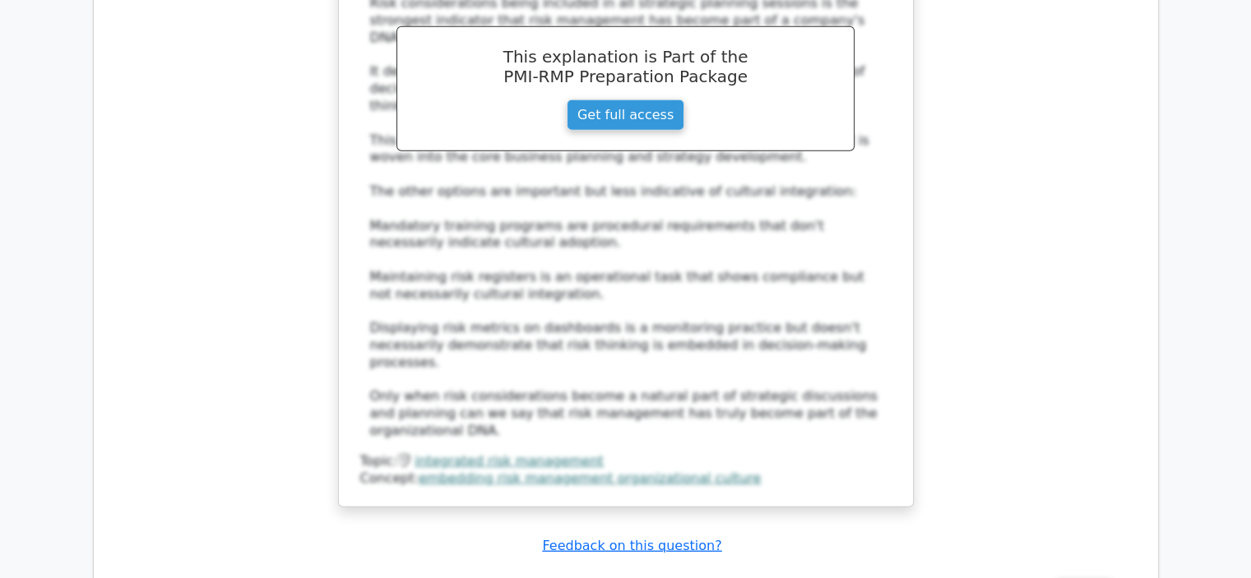
scroll to position [4689, 0]
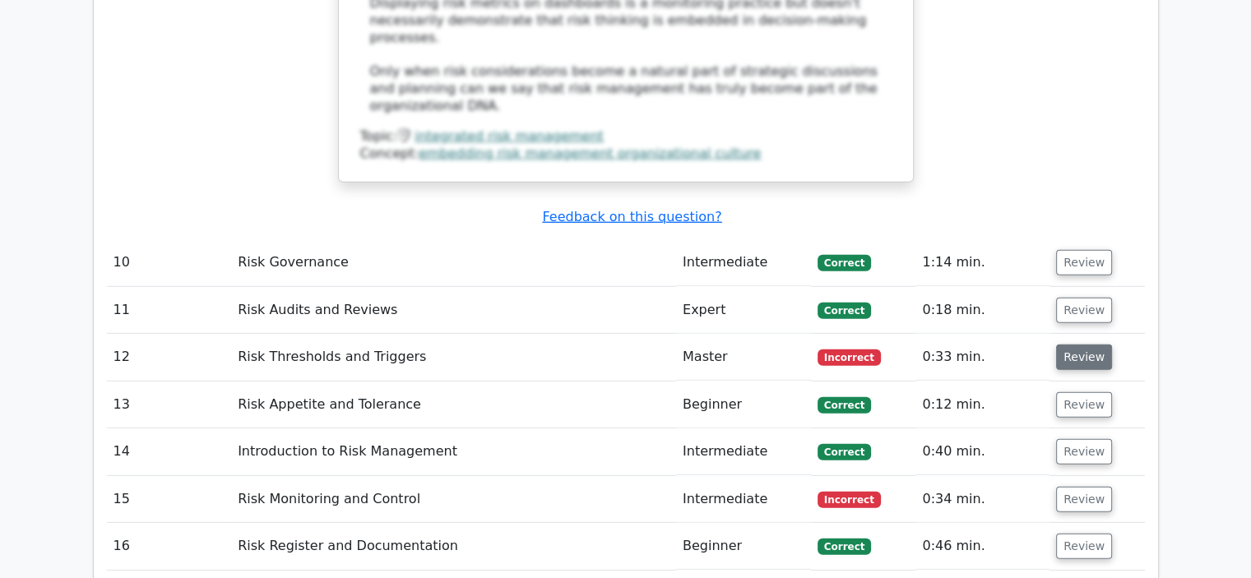
click at [1060, 345] on button "Review" at bounding box center [1084, 358] width 56 height 26
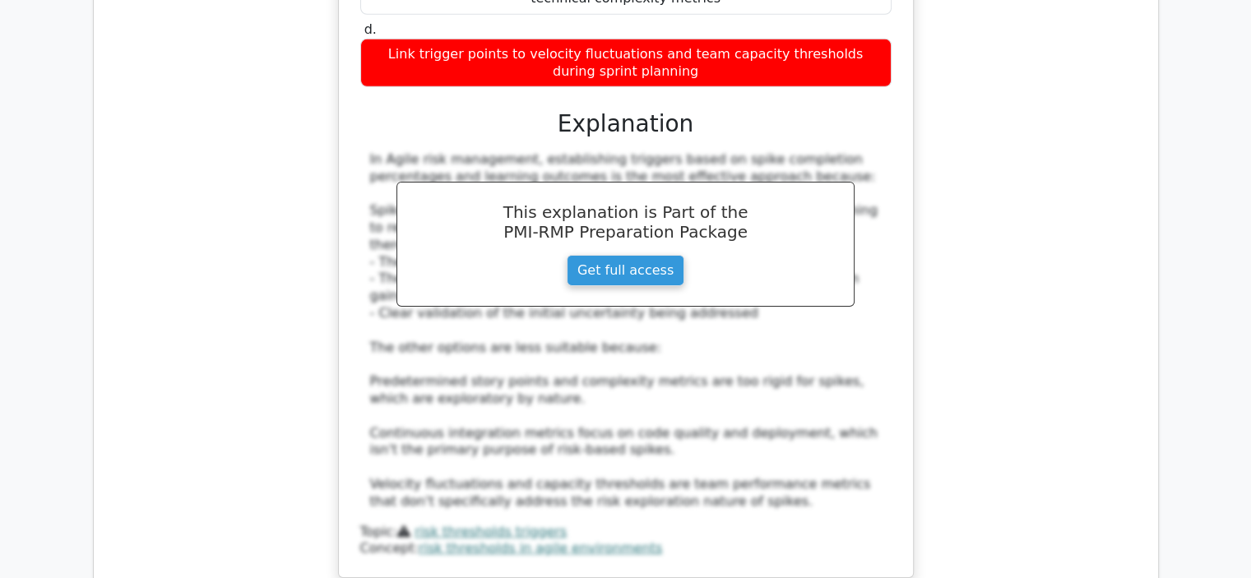
scroll to position [5512, 0]
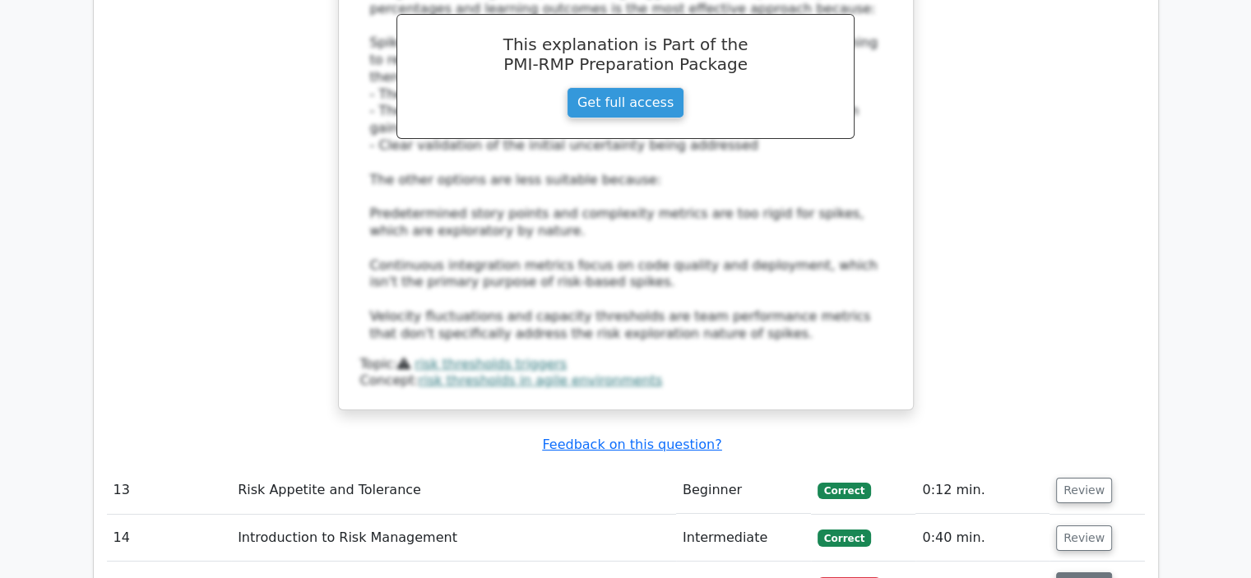
click at [1076, 573] on button "Review" at bounding box center [1084, 586] width 56 height 26
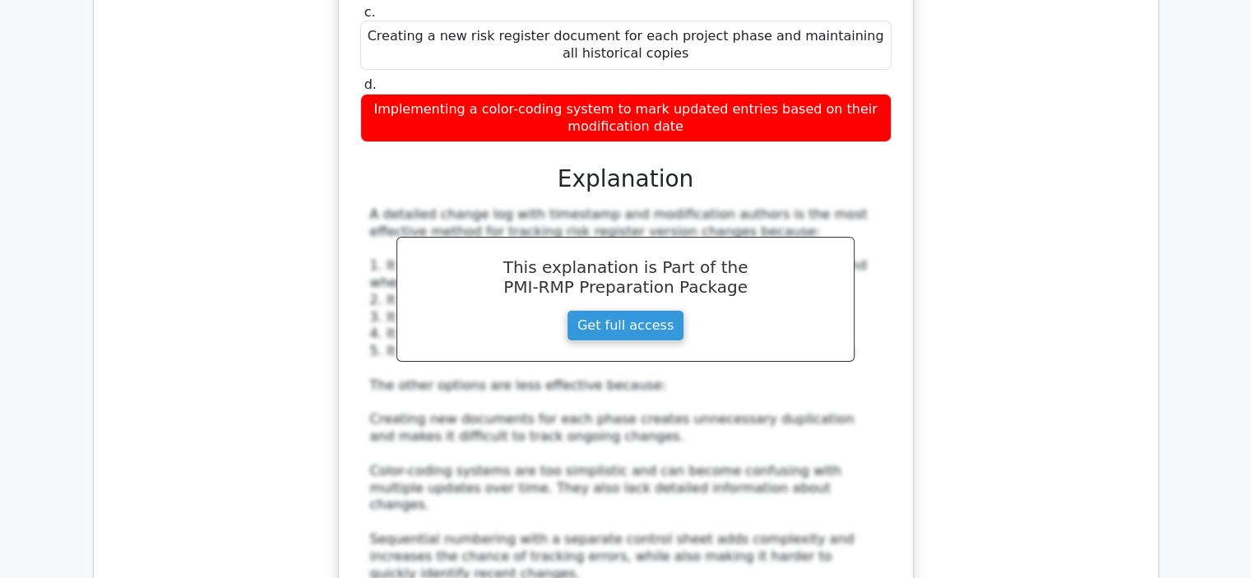
scroll to position [6499, 0]
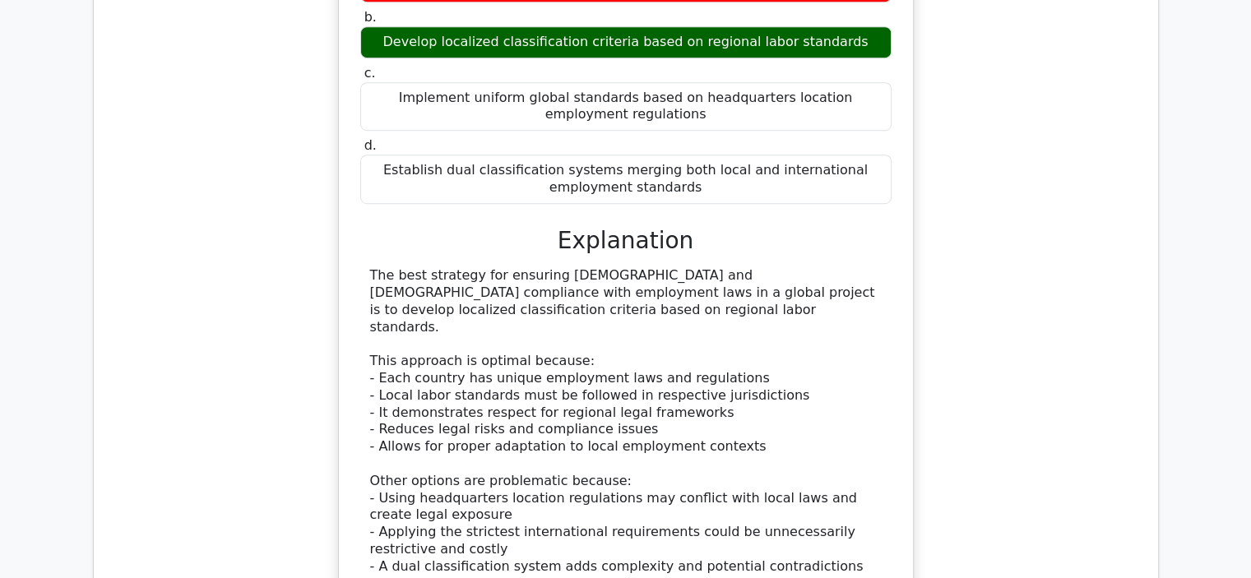
scroll to position [7486, 0]
